Goal: Task Accomplishment & Management: Complete application form

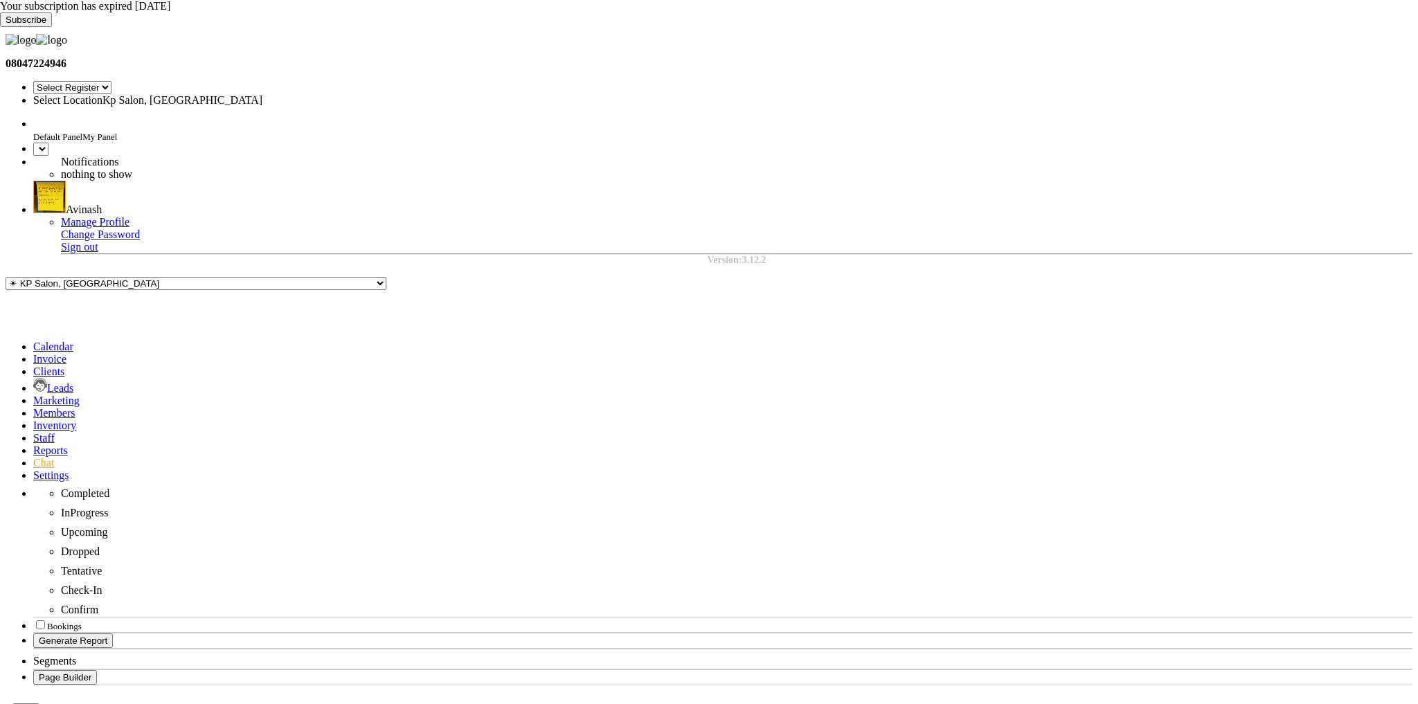
select select "en"
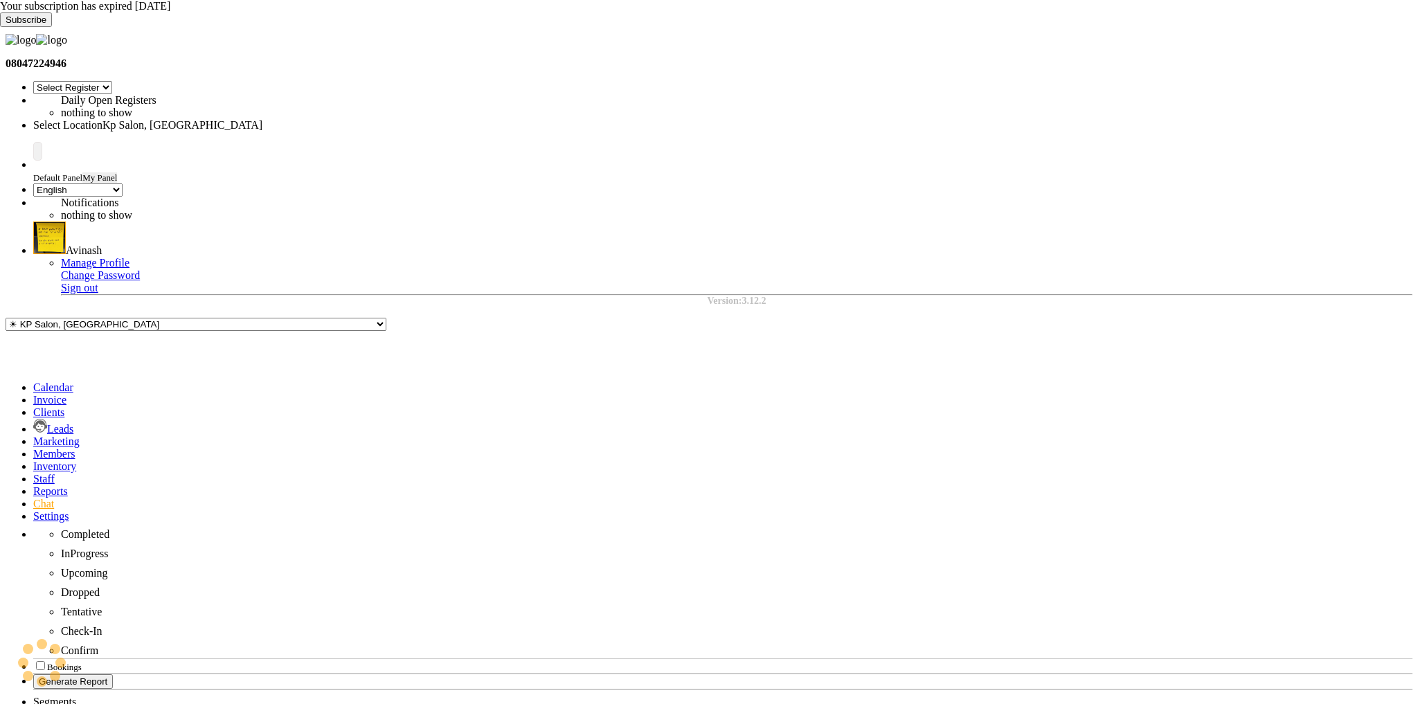
select select "28"
click at [33, 436] on icon at bounding box center [33, 442] width 0 height 12
click at [33, 394] on span at bounding box center [33, 400] width 0 height 12
select select "service"
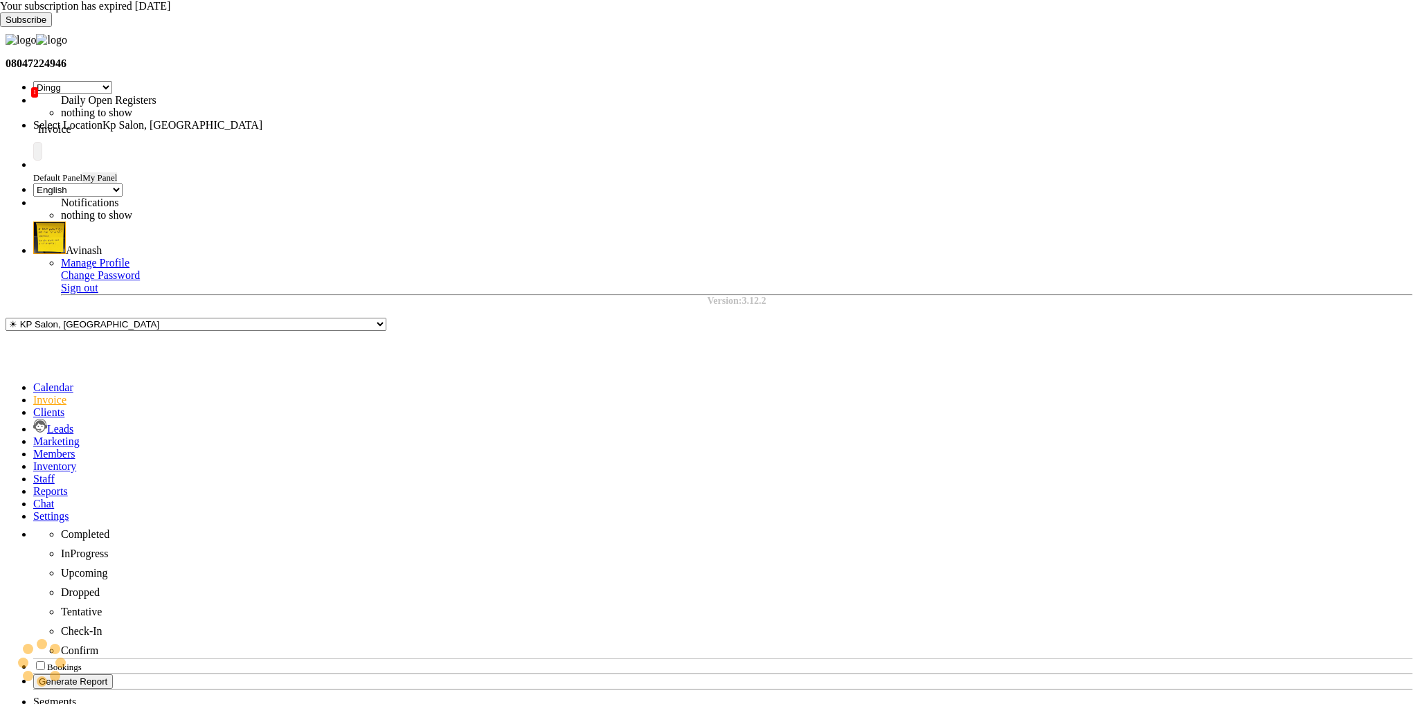
scroll to position [34, 0]
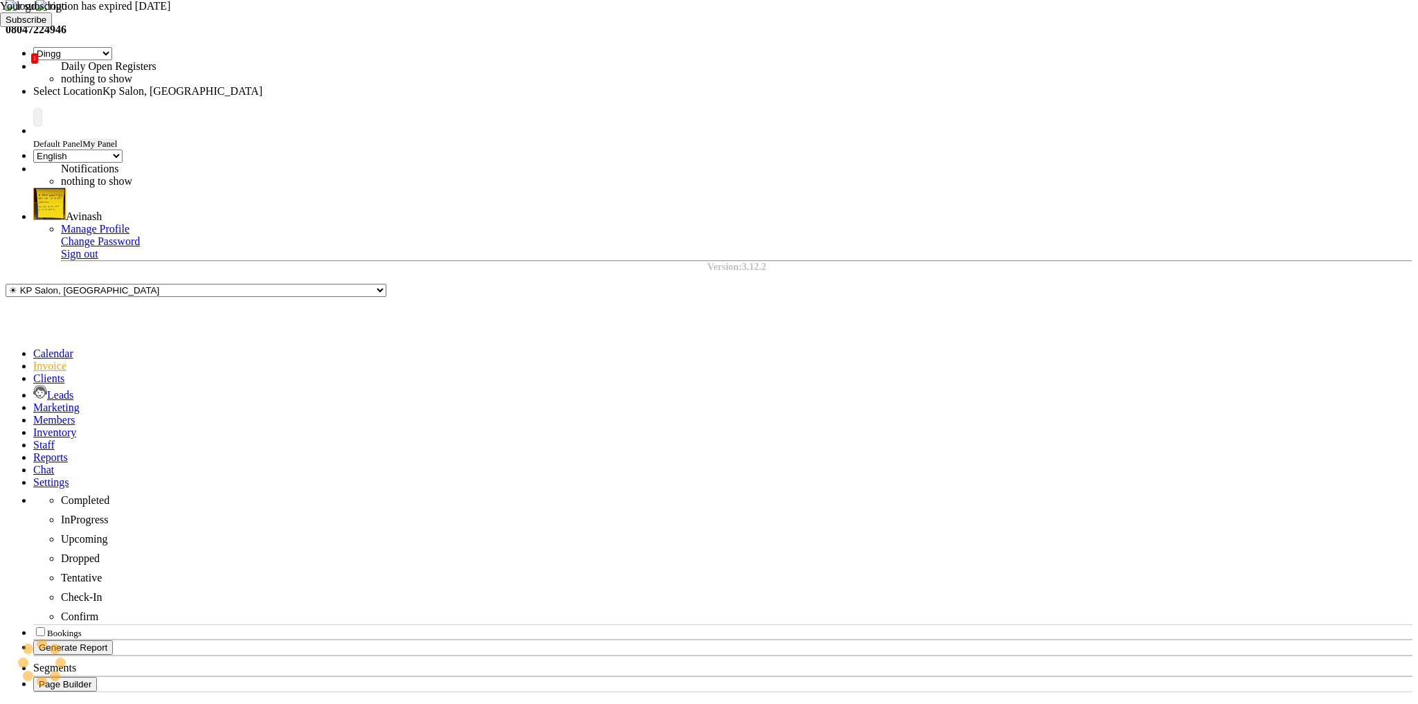
type input "0962"
select select "554"
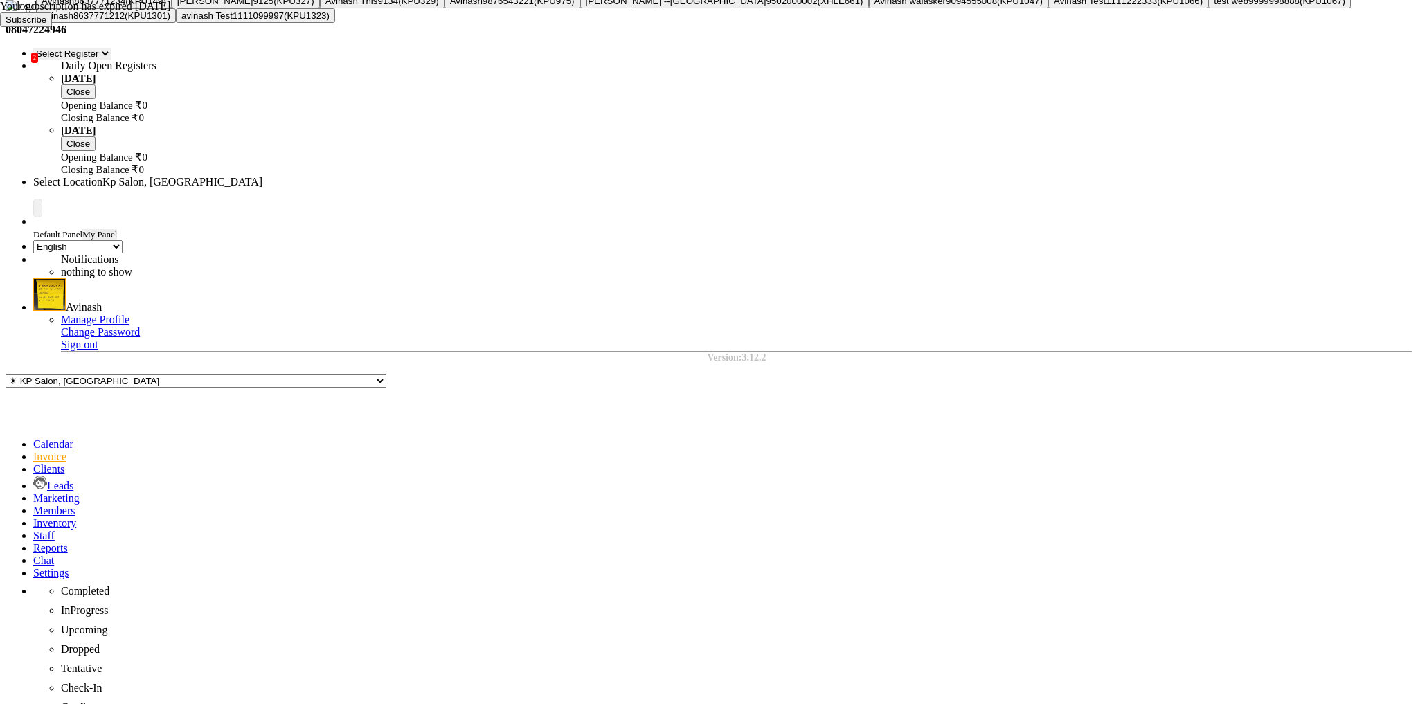
click at [125, 6] on ngb-highlight "8637771234" at bounding box center [99, 1] width 51 height 10
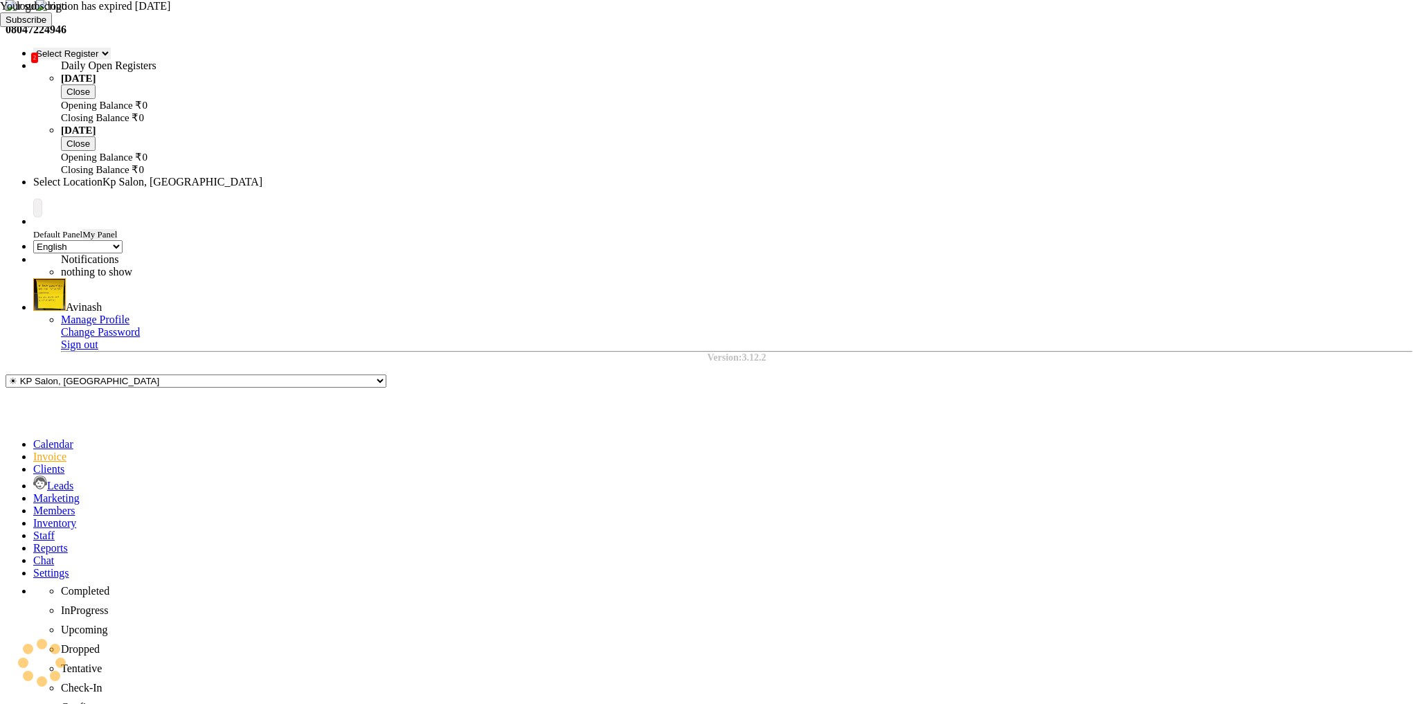
type input "8637771234"
select select "2: Object"
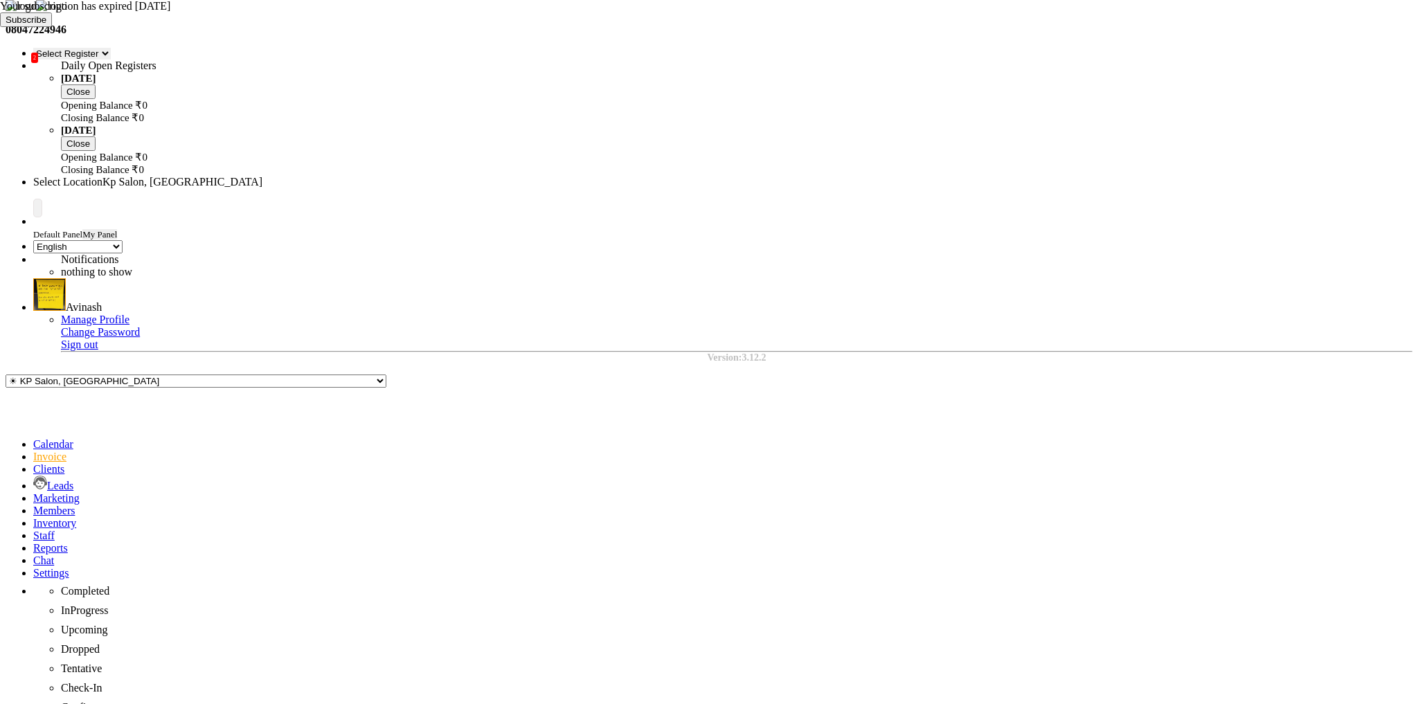
select select "1019"
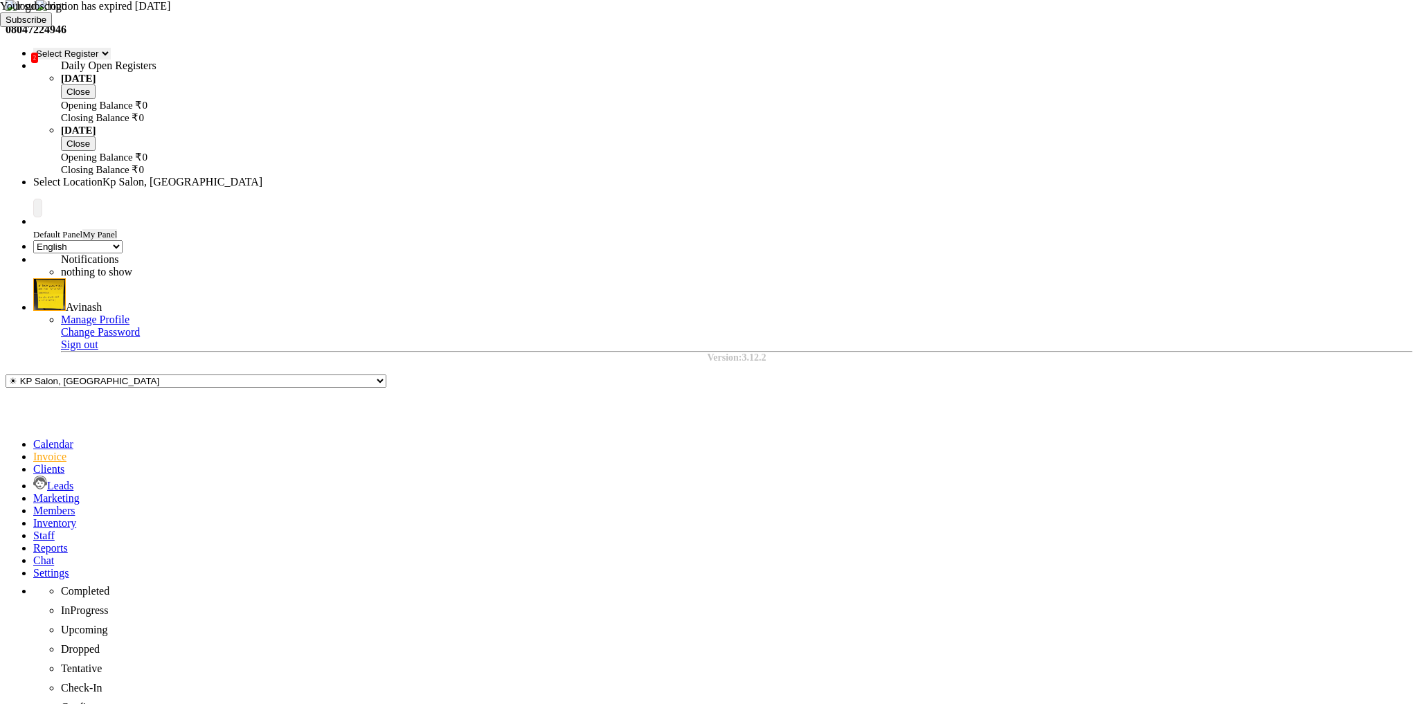
checkbox input "false"
click at [33, 567] on icon at bounding box center [33, 573] width 0 height 12
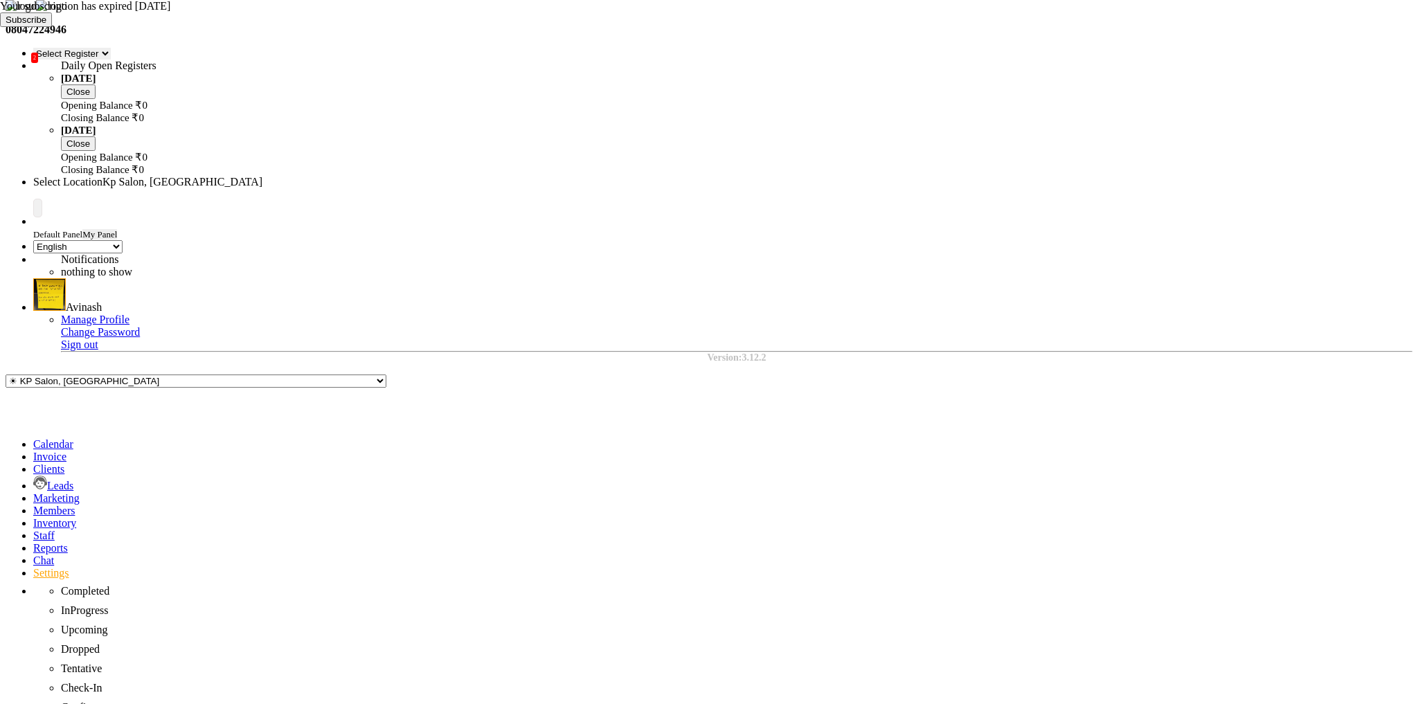
click at [33, 451] on icon at bounding box center [33, 457] width 0 height 12
select select "service"
type input "0962"
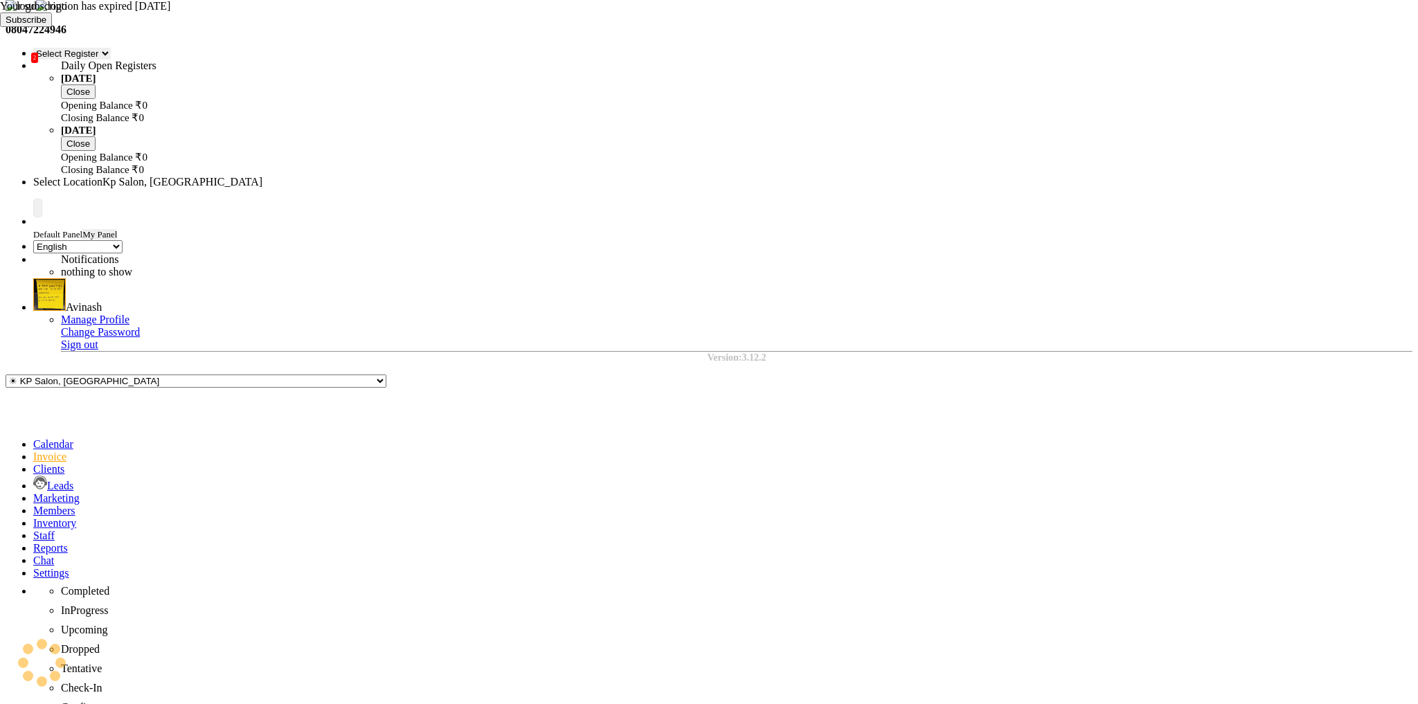
select select "554"
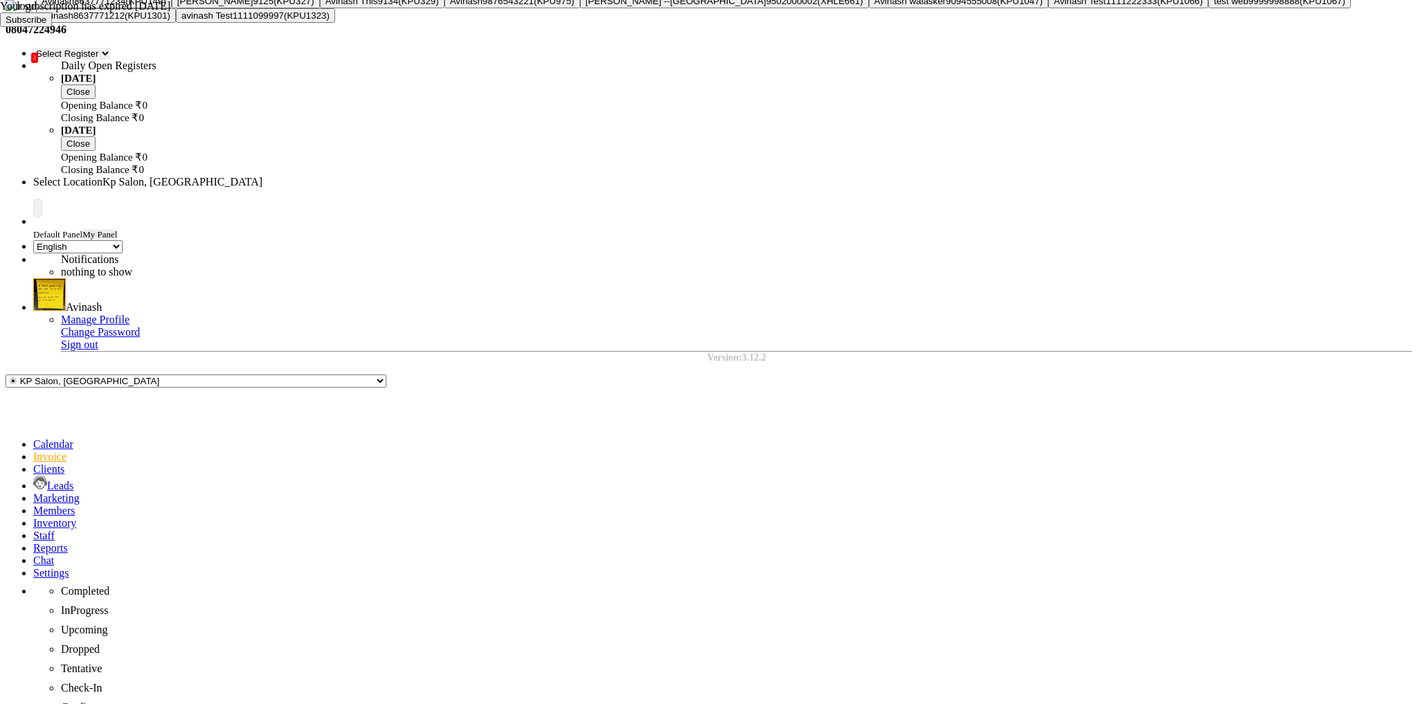
click at [172, 8] on button "Avinash 8637771234 (KPU149)" at bounding box center [104, 1] width 136 height 15
type input "8637771234"
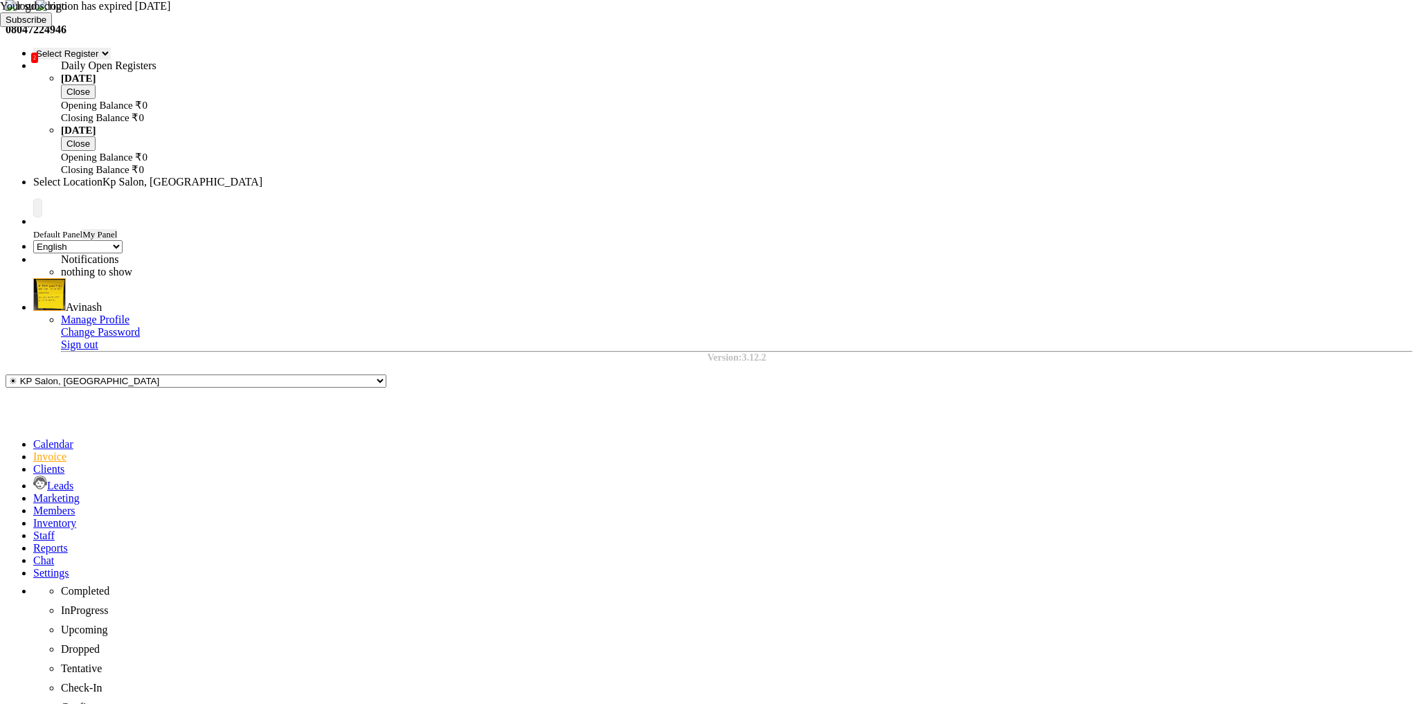
select select "2: Object"
select select "1019"
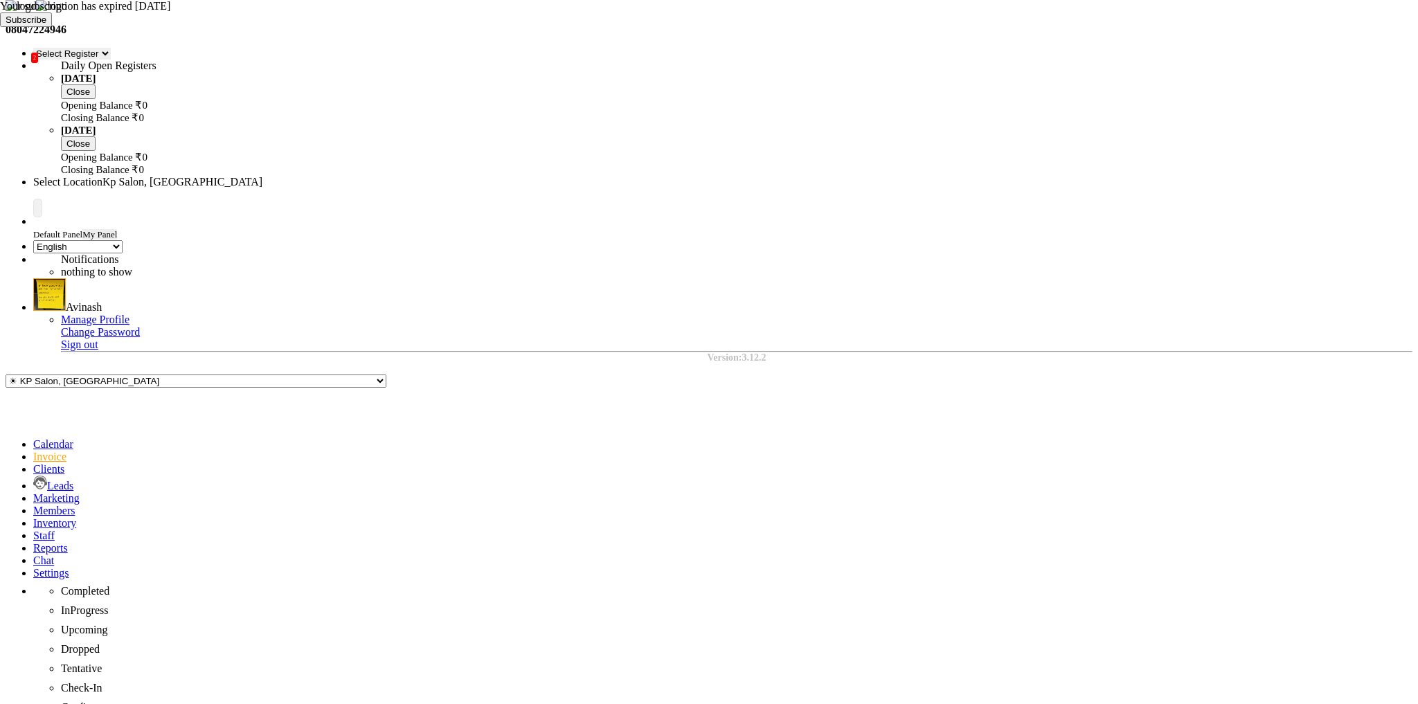
checkbox input "false"
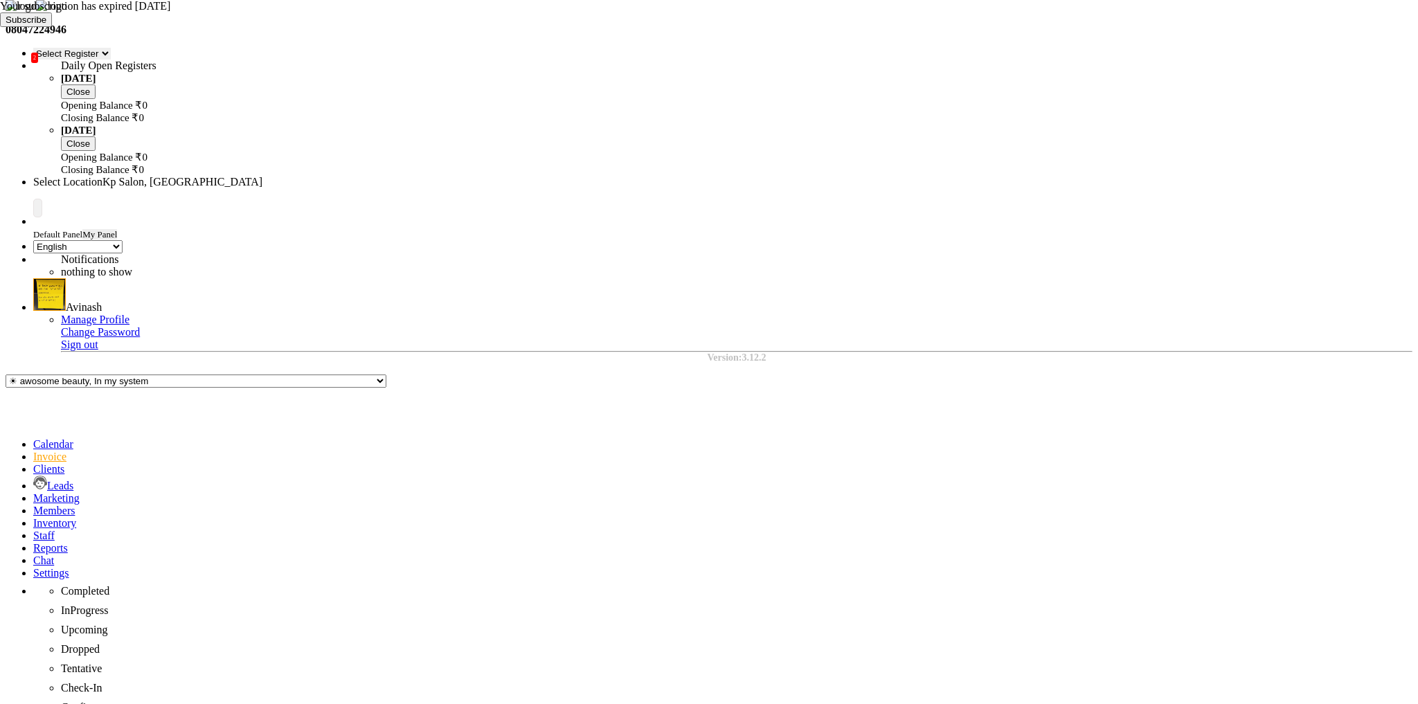
scroll to position [80, 0]
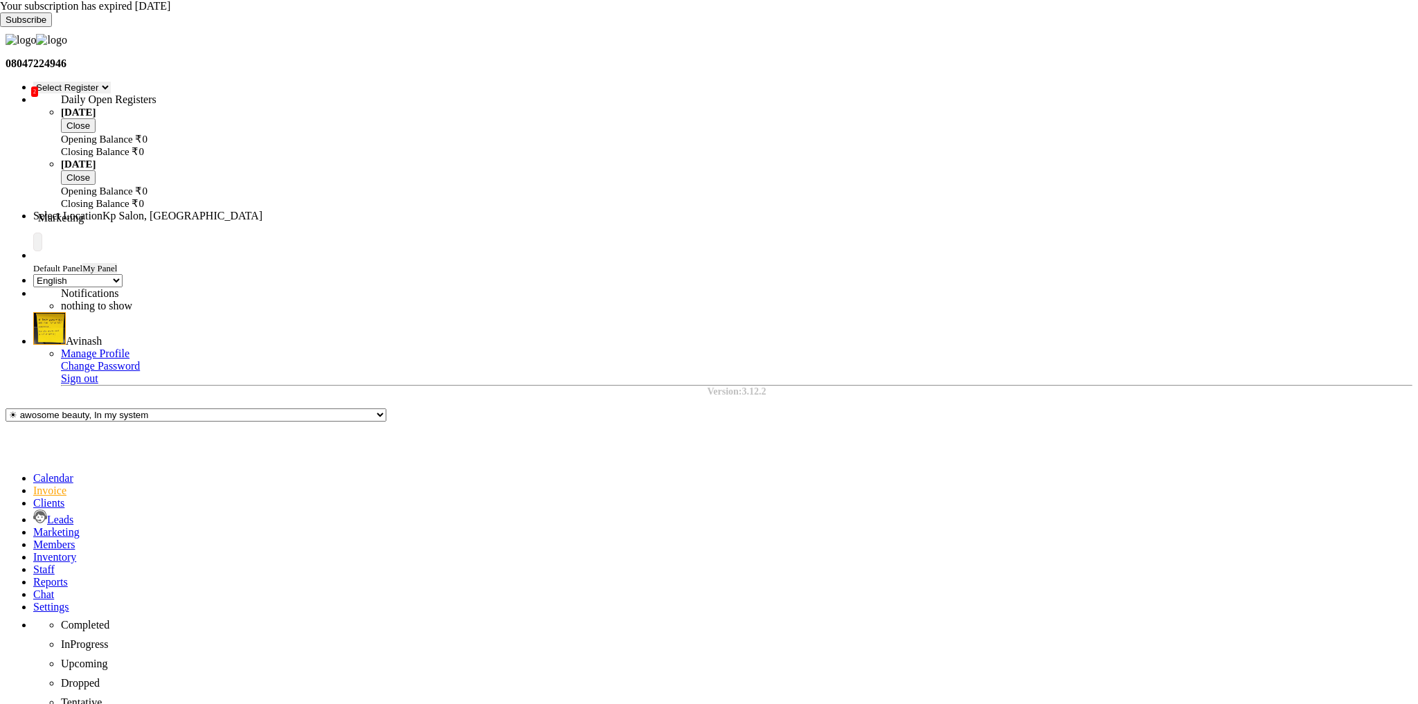
click at [33, 526] on icon at bounding box center [33, 532] width 0 height 12
drag, startPoint x: 1359, startPoint y: 354, endPoint x: 1223, endPoint y: 355, distance: 135.7
drag, startPoint x: 1141, startPoint y: 352, endPoint x: 949, endPoint y: 355, distance: 191.8
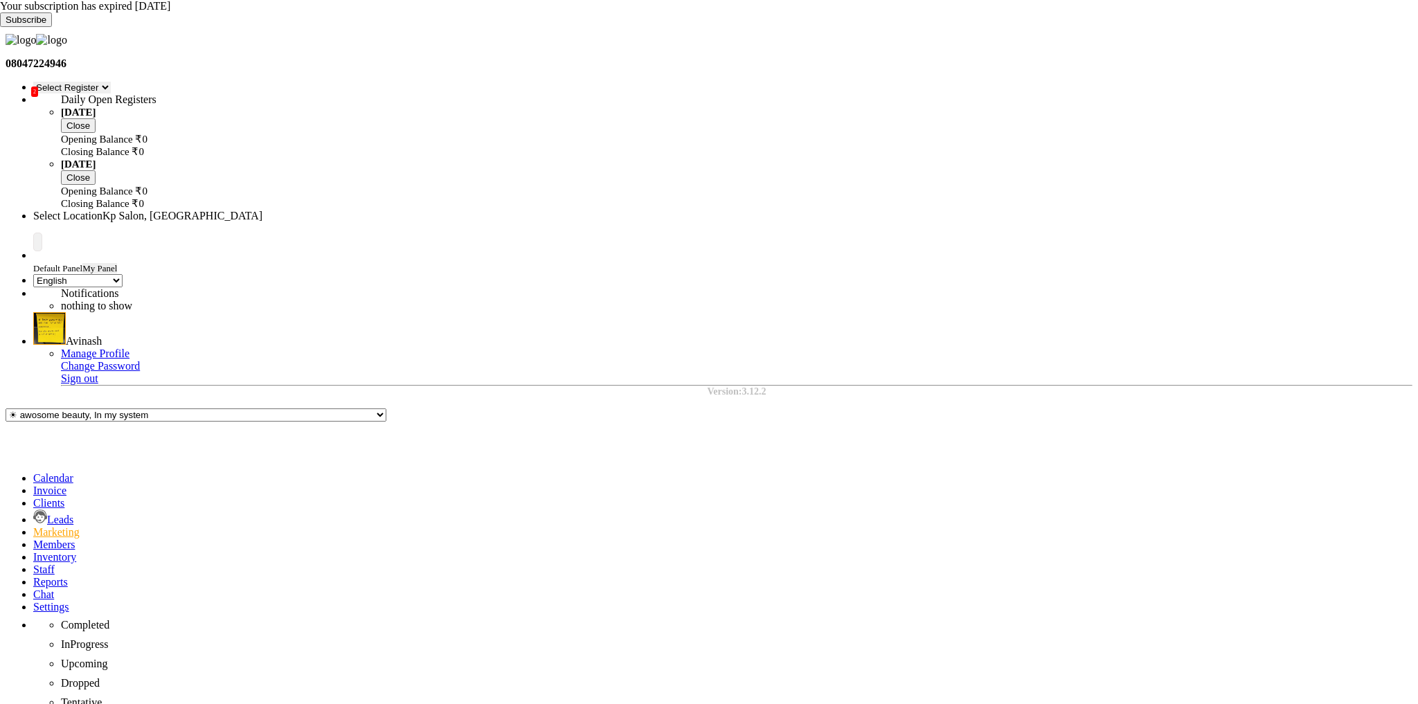
drag, startPoint x: 280, startPoint y: 366, endPoint x: 172, endPoint y: 368, distance: 108.0
drag, startPoint x: 278, startPoint y: 354, endPoint x: 80, endPoint y: 354, distance: 198.0
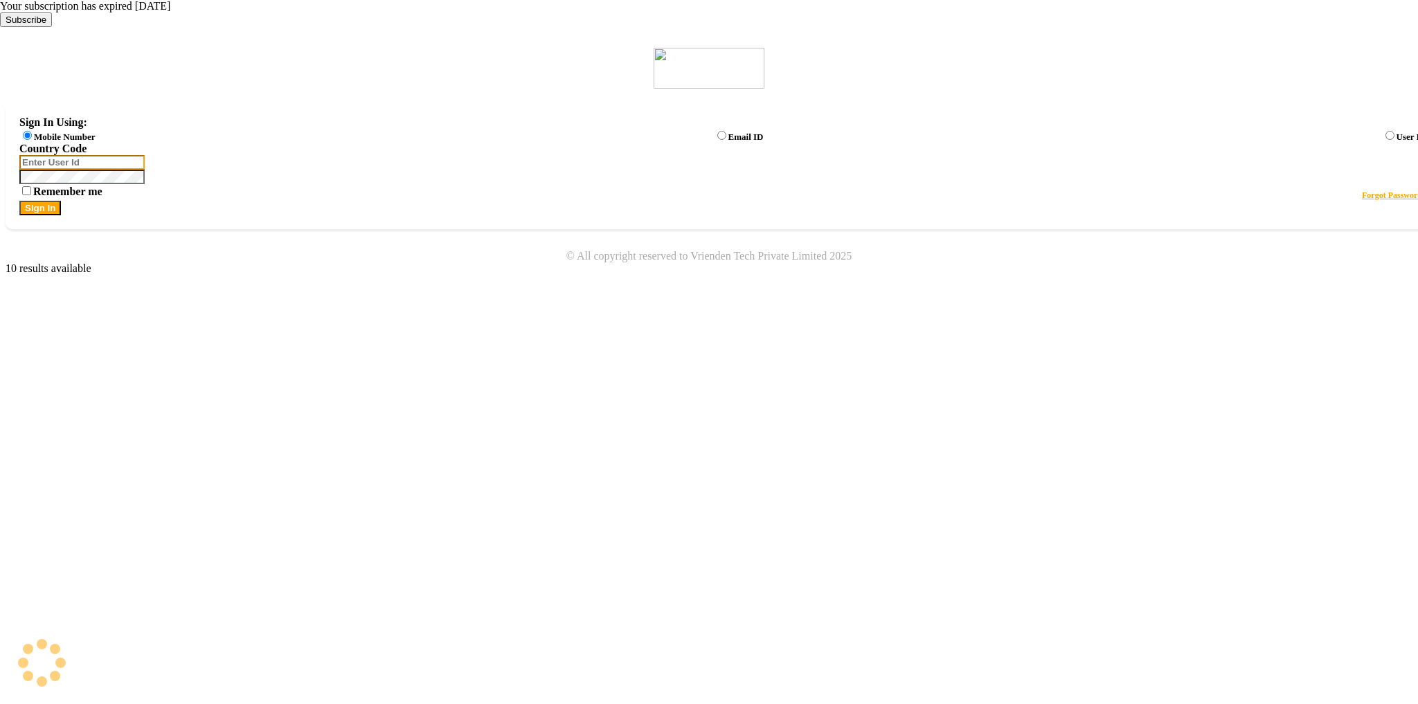
type input "8637771234"
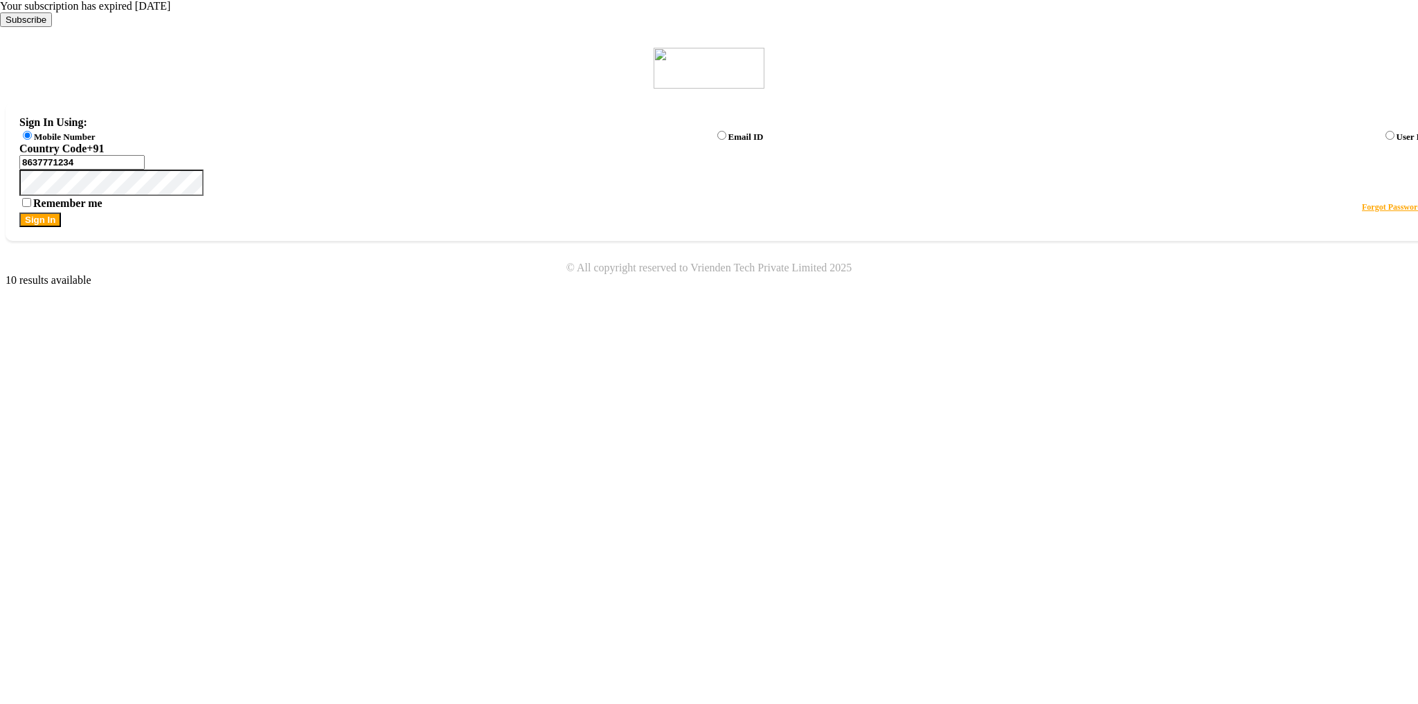
click at [61, 227] on button "Sign In" at bounding box center [40, 220] width 42 height 15
select select "28"
select select "en"
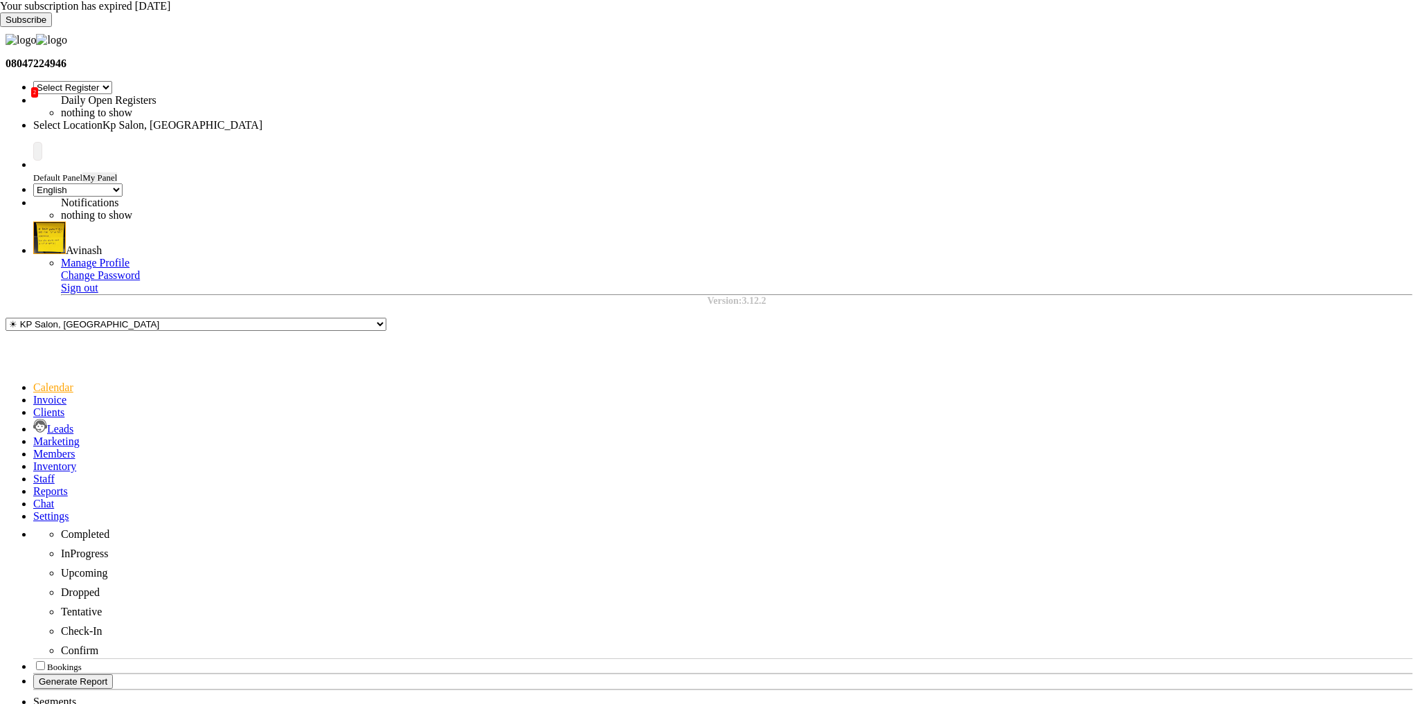
scroll to position [0, 499]
select select "28"
select select "en"
select select "service"
type input "0962"
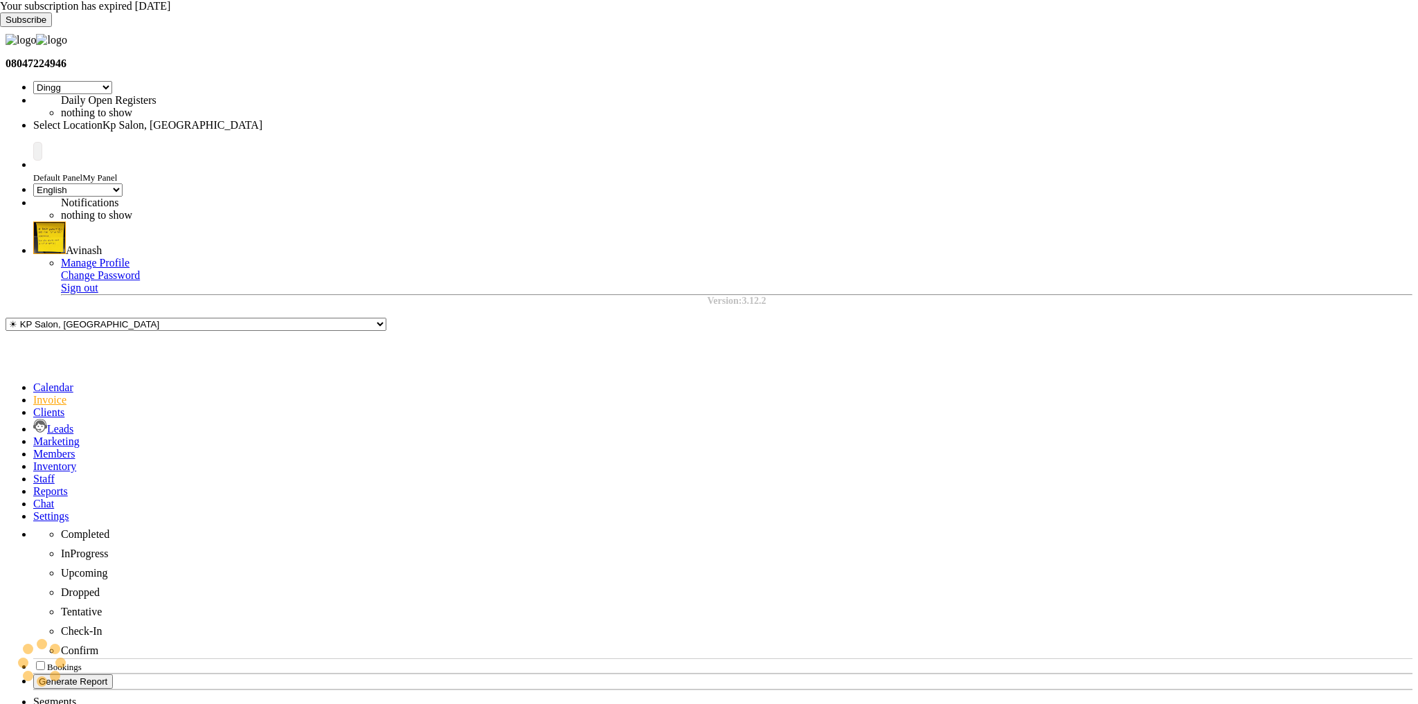
select select "554"
click at [33, 436] on span at bounding box center [33, 442] width 0 height 12
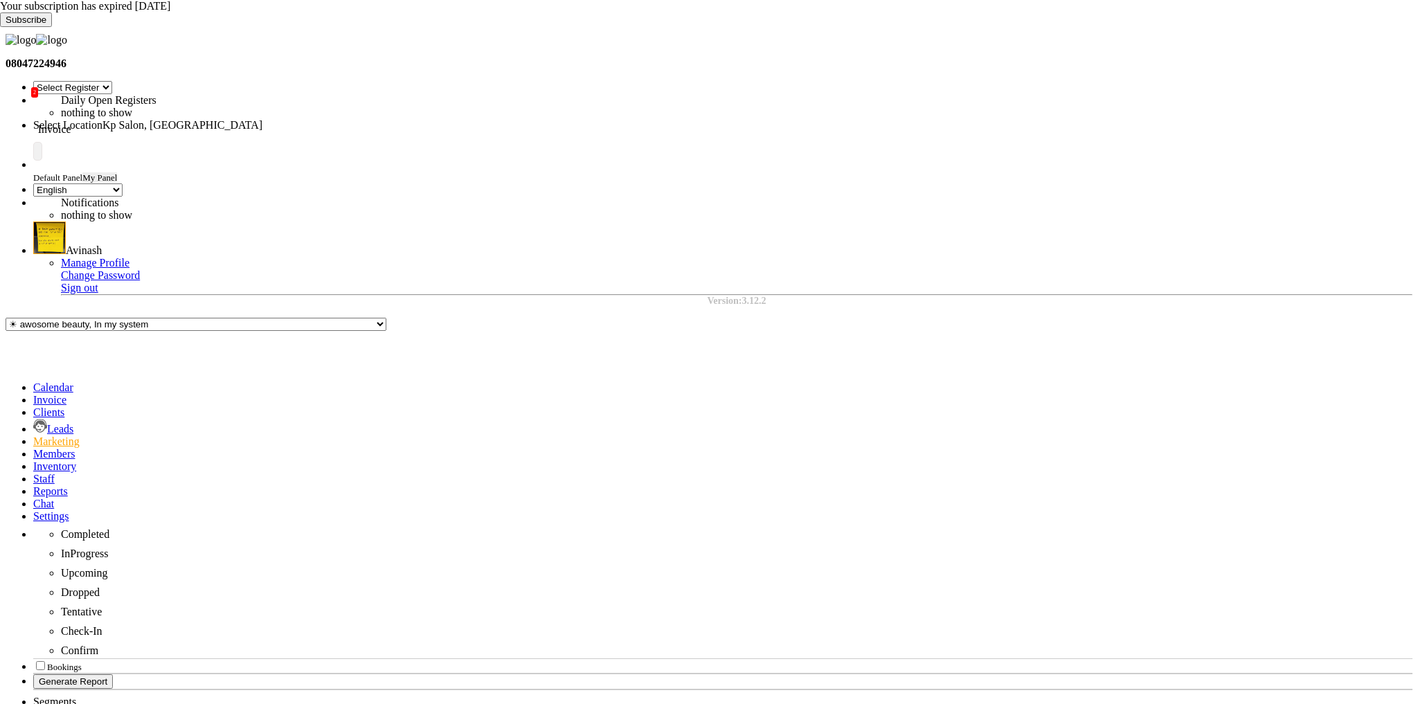
click at [33, 394] on icon at bounding box center [33, 400] width 0 height 12
select select "service"
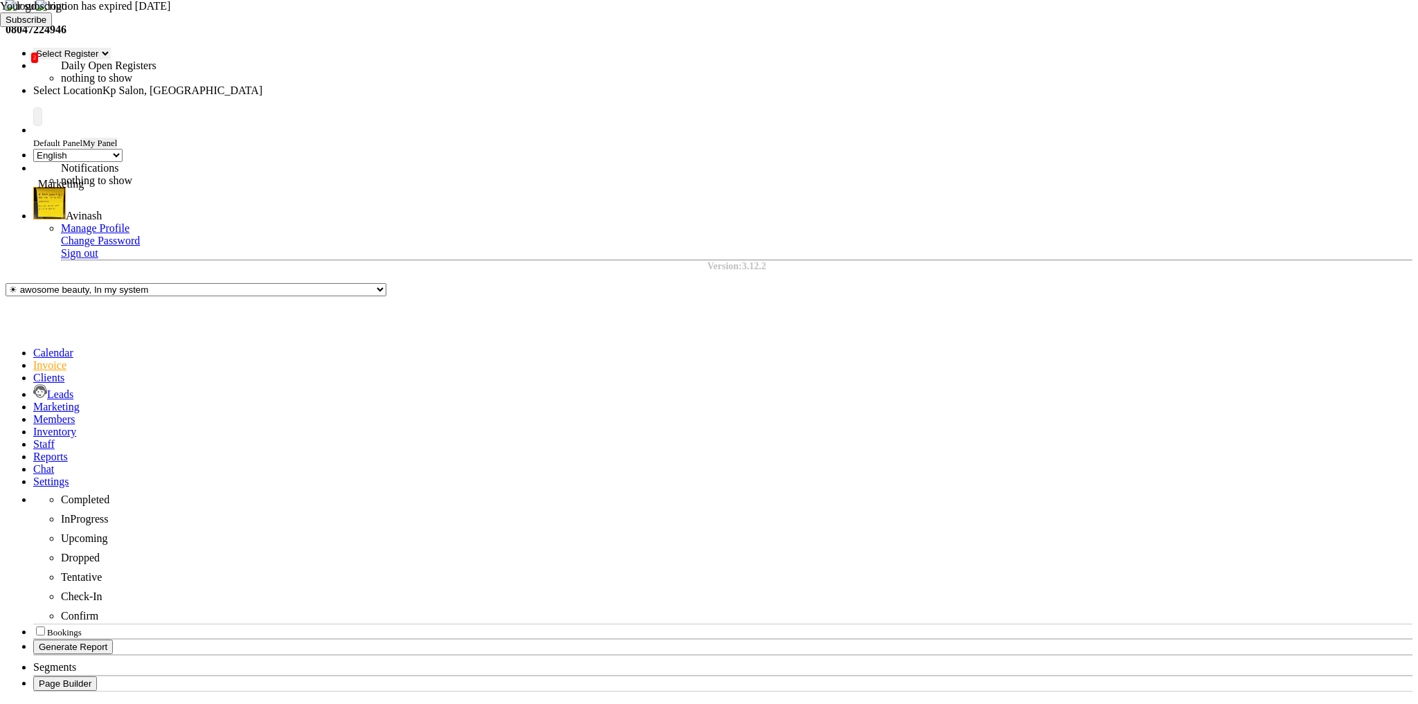
click at [33, 401] on icon at bounding box center [33, 407] width 0 height 12
